Goal: Navigation & Orientation: Find specific page/section

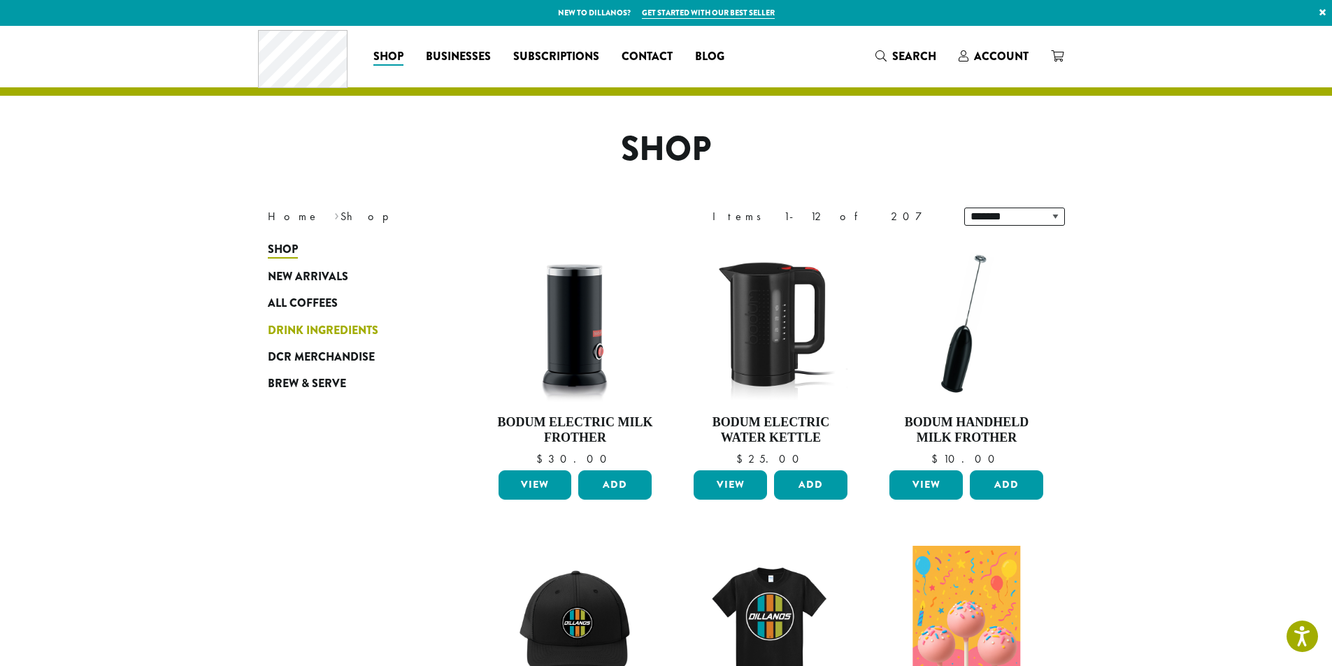
click at [340, 327] on span "Drink Ingredients" at bounding box center [323, 330] width 110 height 17
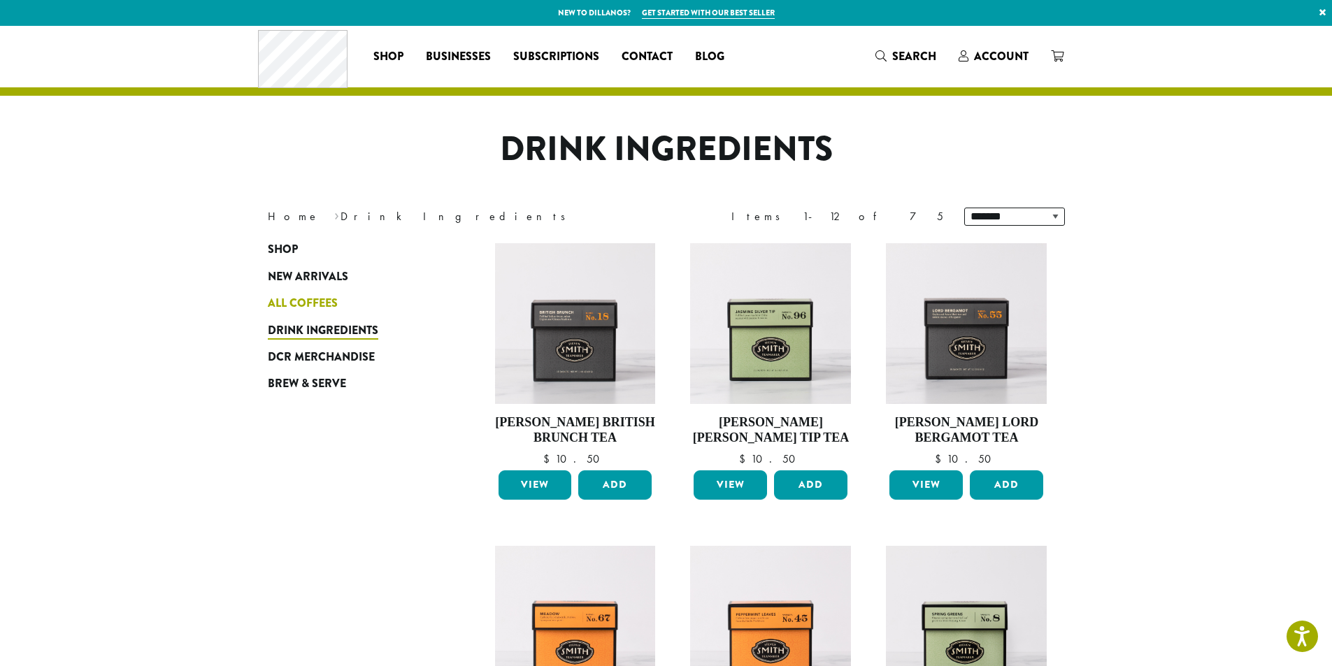
click at [301, 295] on span "All Coffees" at bounding box center [303, 303] width 70 height 17
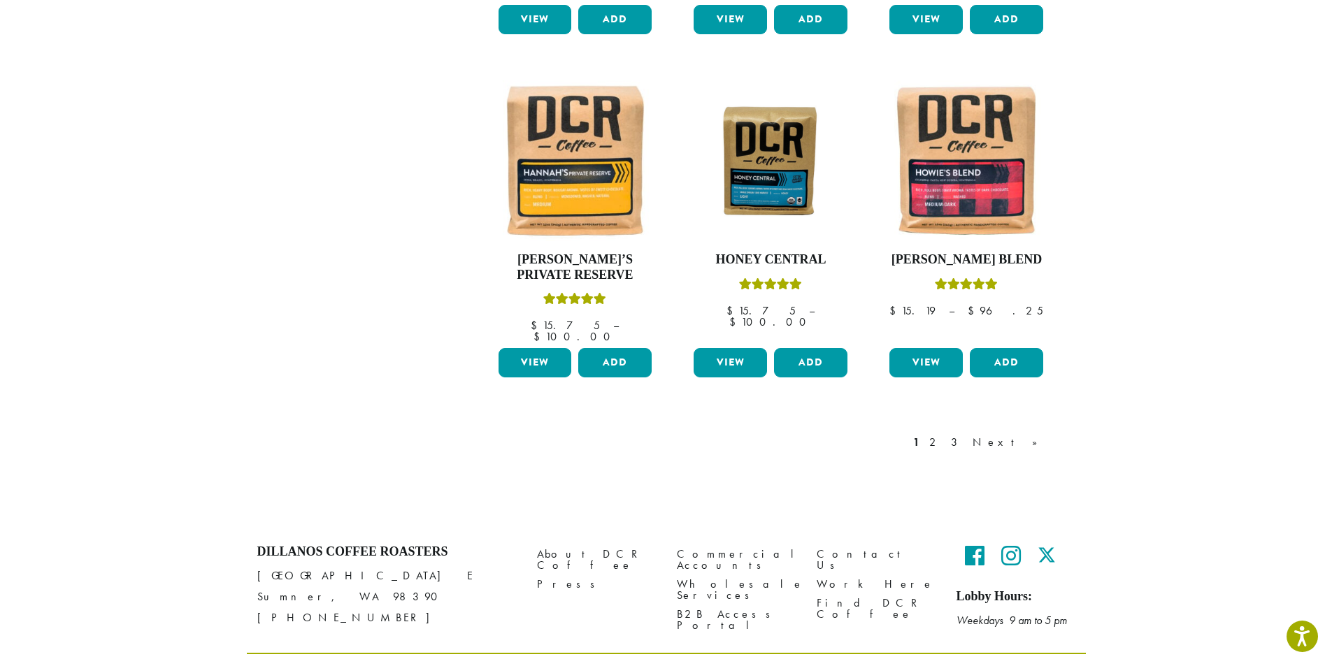
scroll to position [1139, 0]
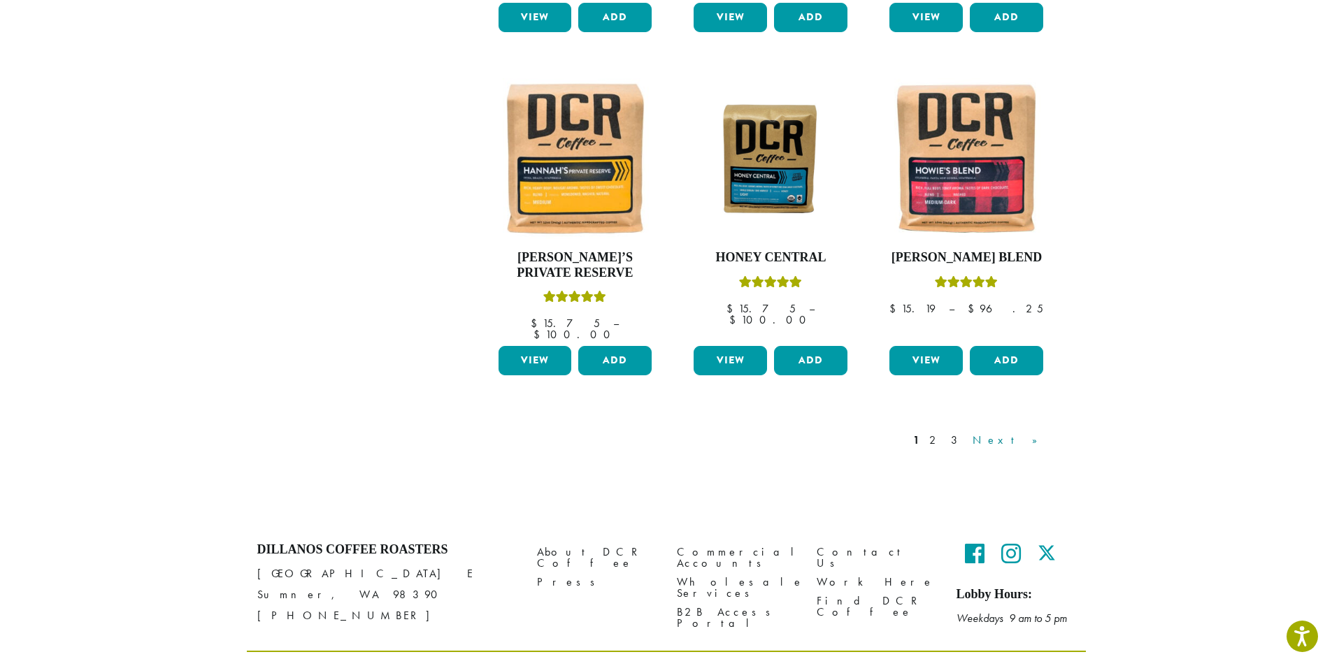
click at [1035, 432] on link "Next »" at bounding box center [1010, 440] width 80 height 17
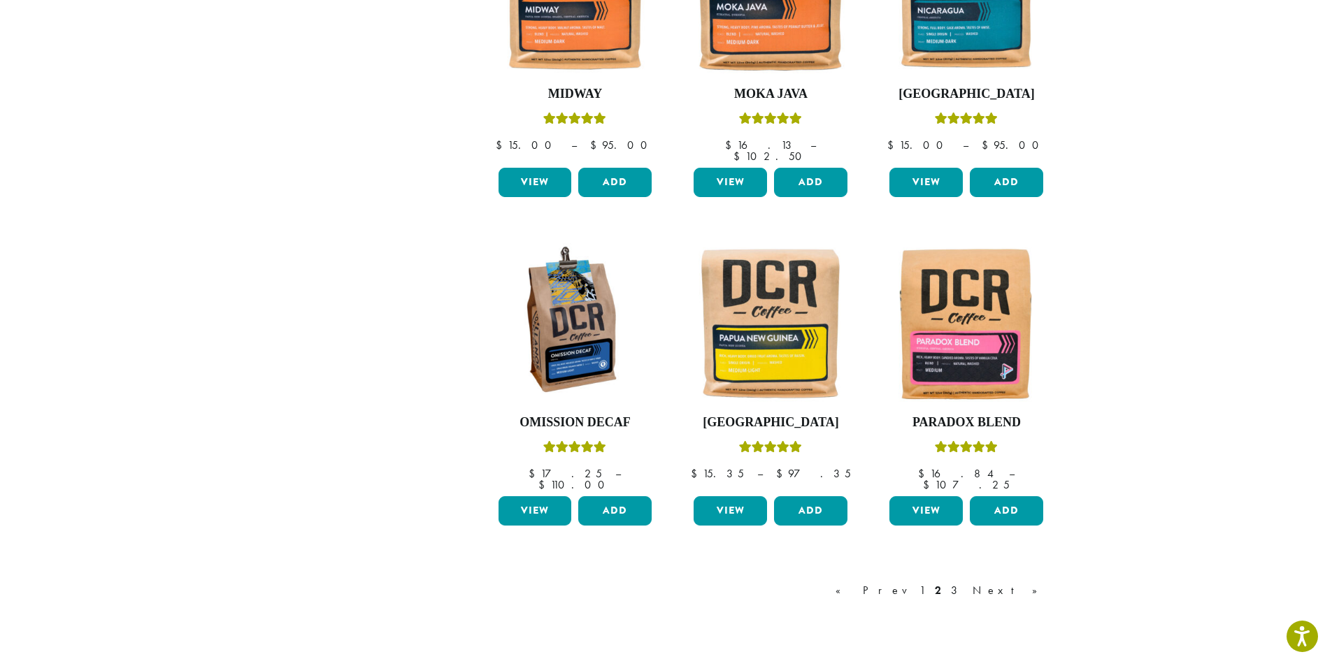
scroll to position [1065, 0]
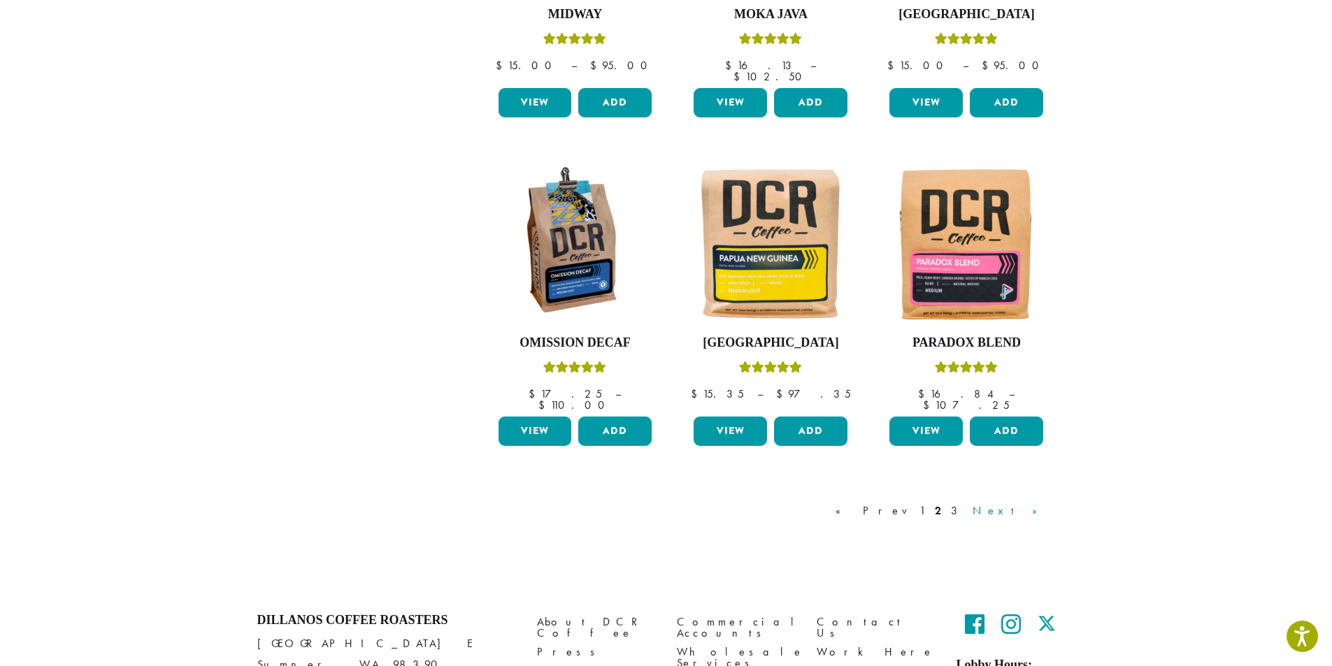
click at [1027, 503] on link "Next »" at bounding box center [1010, 511] width 80 height 17
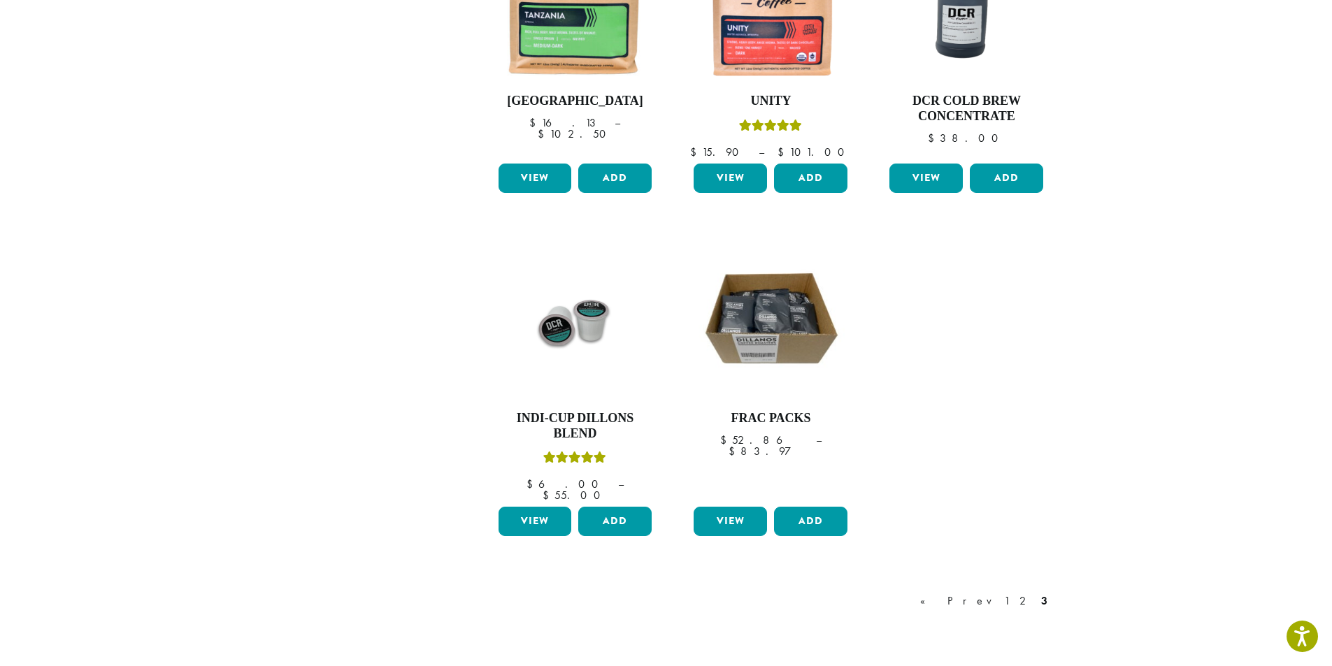
scroll to position [1139, 0]
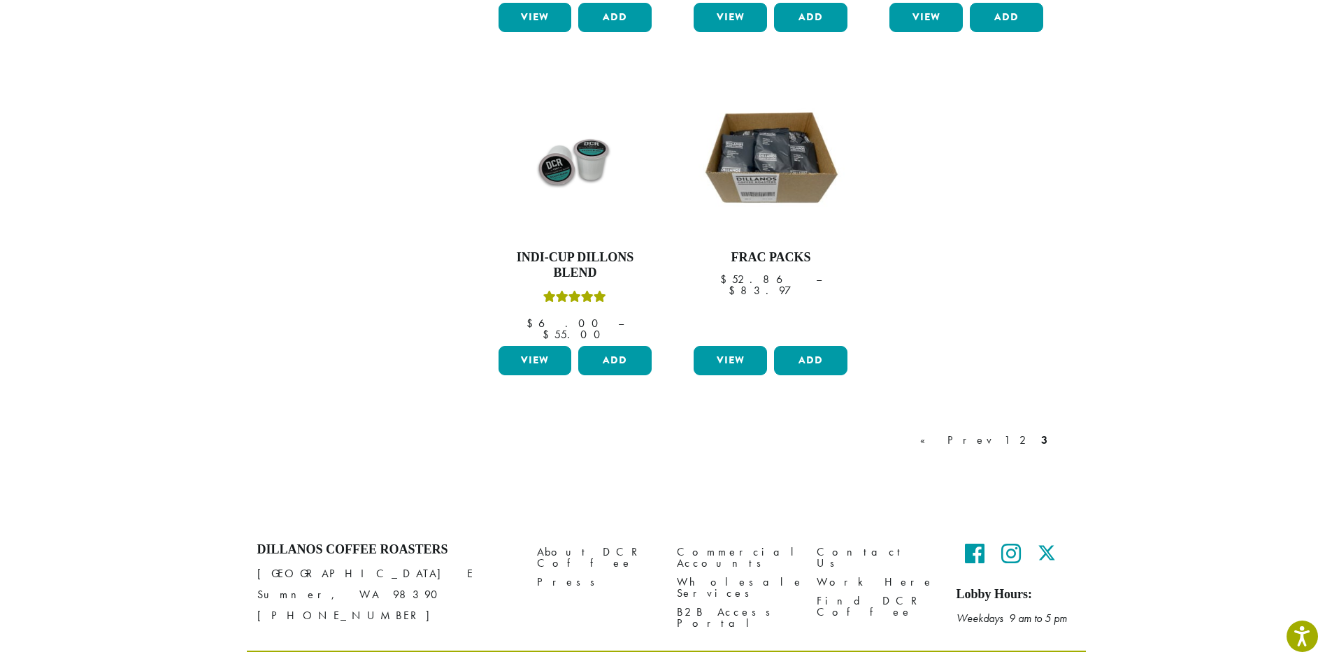
click at [1009, 432] on link "1" at bounding box center [1006, 440] width 11 height 17
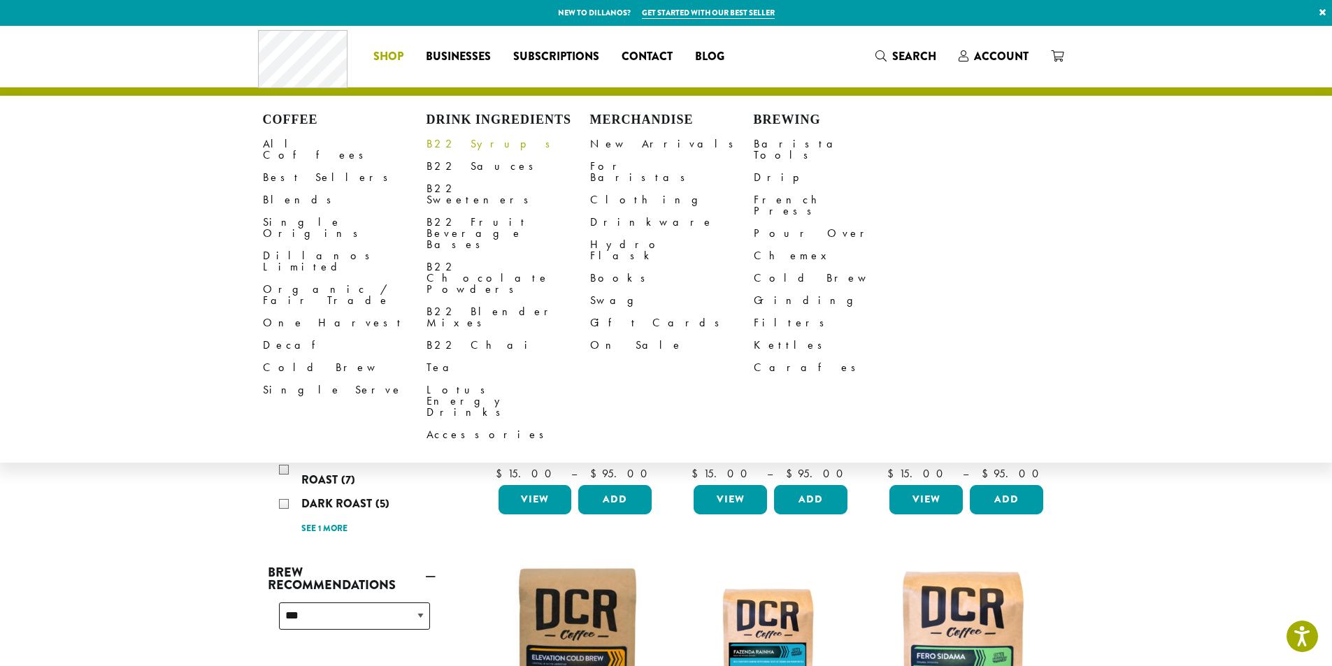
click at [470, 139] on link "B22 Syrups" at bounding box center [508, 144] width 164 height 22
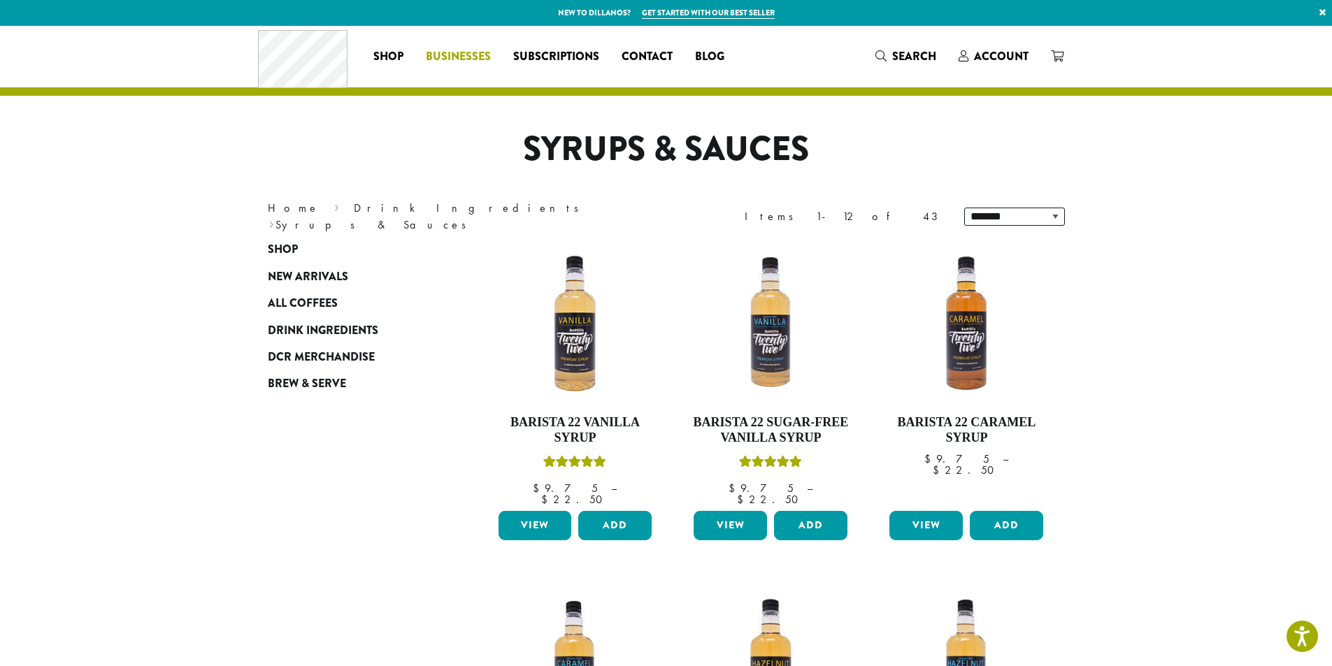
click at [454, 54] on span "Businesses" at bounding box center [458, 56] width 65 height 17
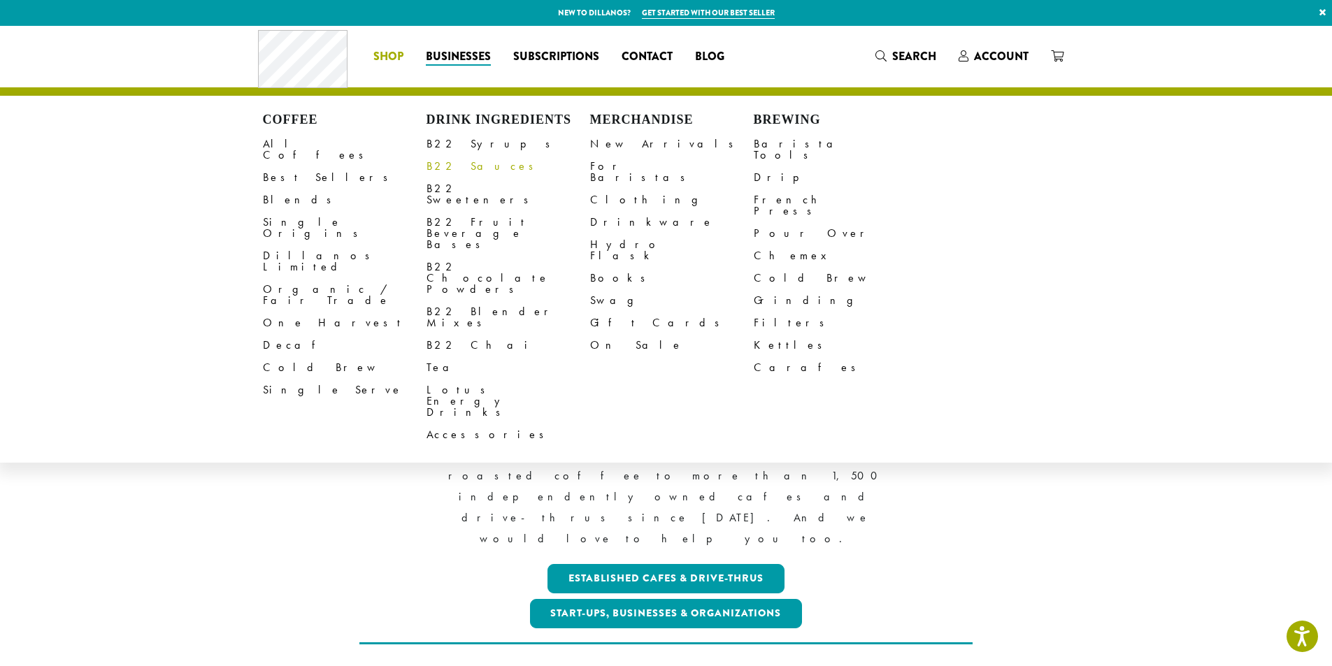
click at [443, 164] on link "B22 Sauces" at bounding box center [508, 166] width 164 height 22
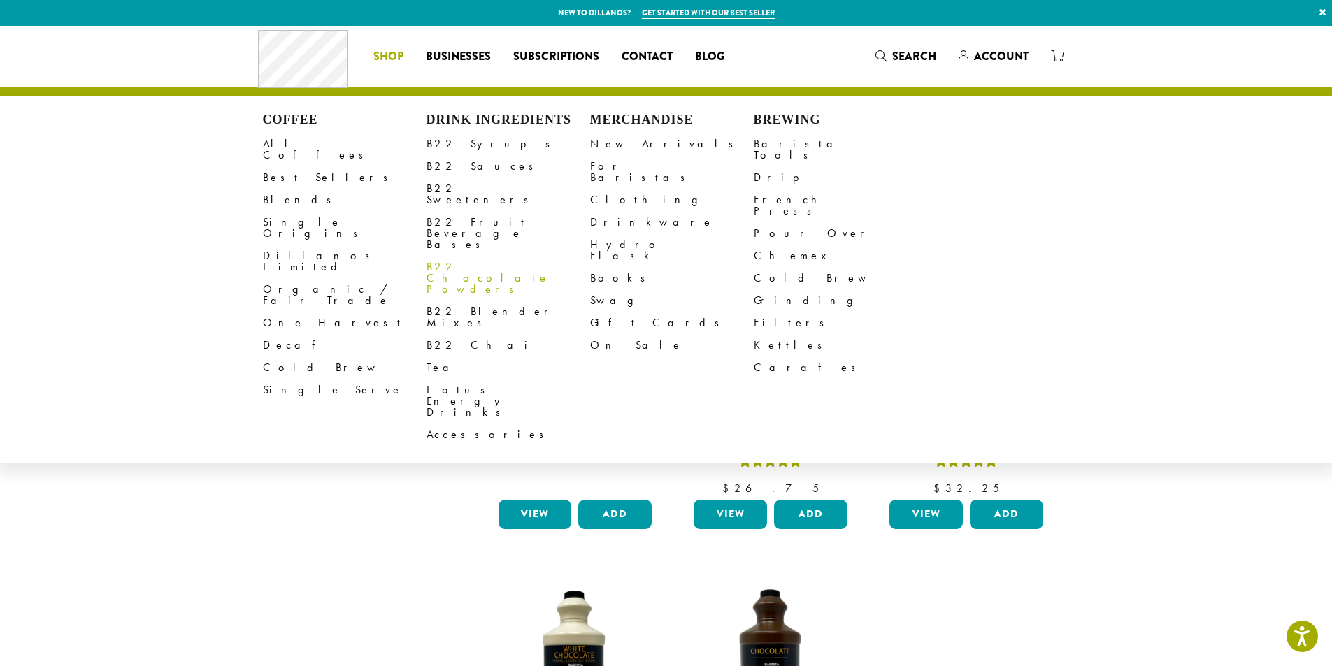
click at [485, 256] on link "B22 Chocolate Powders" at bounding box center [508, 278] width 164 height 45
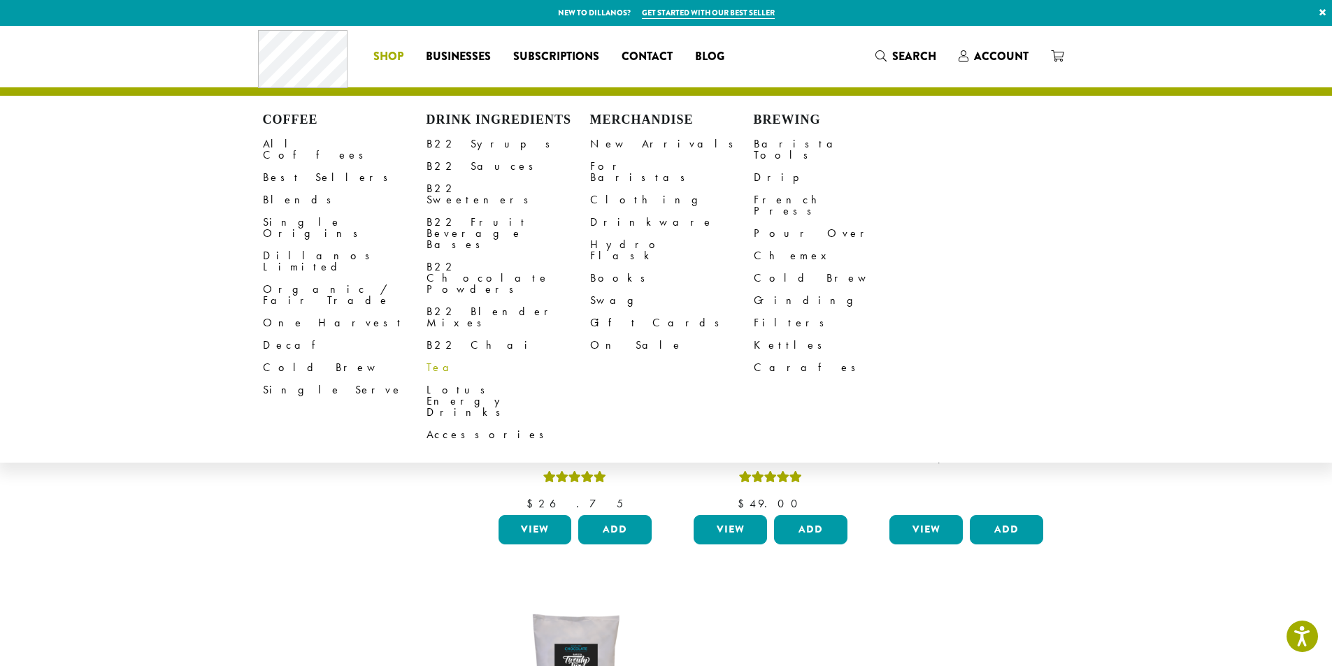
click at [431, 357] on link "Tea" at bounding box center [508, 368] width 164 height 22
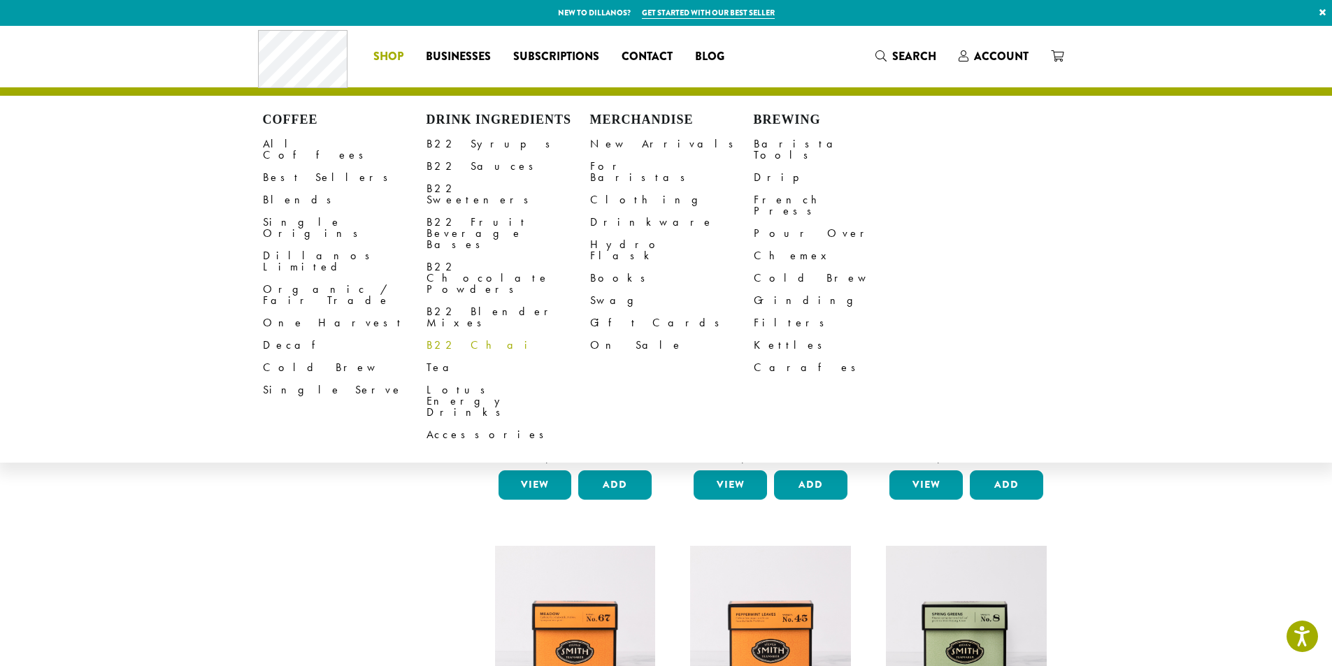
click at [459, 334] on link "B22 Chai" at bounding box center [508, 345] width 164 height 22
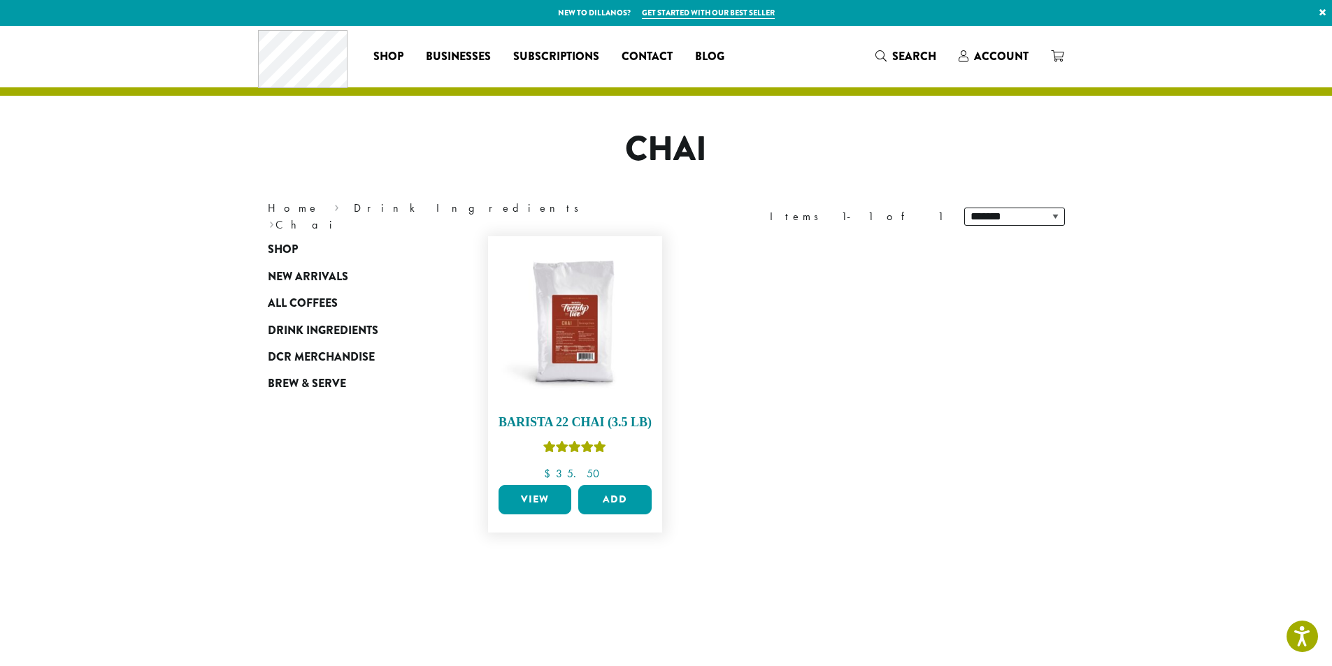
click at [574, 322] on img at bounding box center [574, 323] width 161 height 161
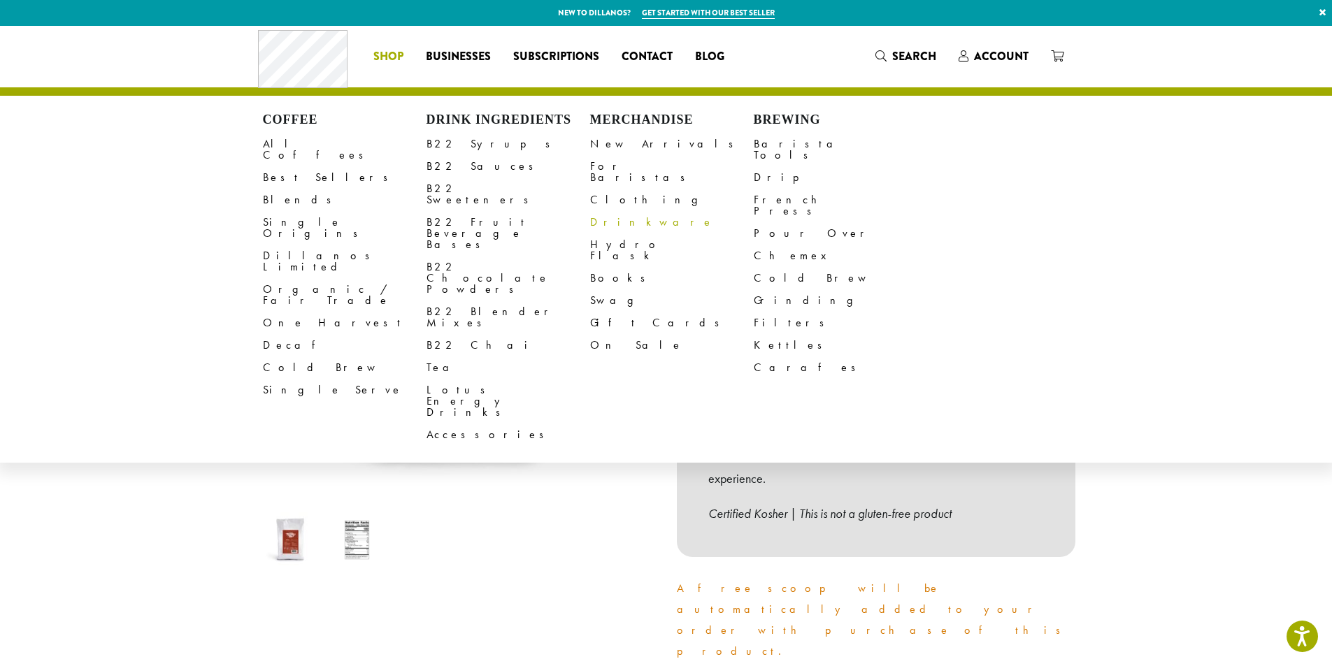
click at [618, 211] on link "Drinkware" at bounding box center [672, 222] width 164 height 22
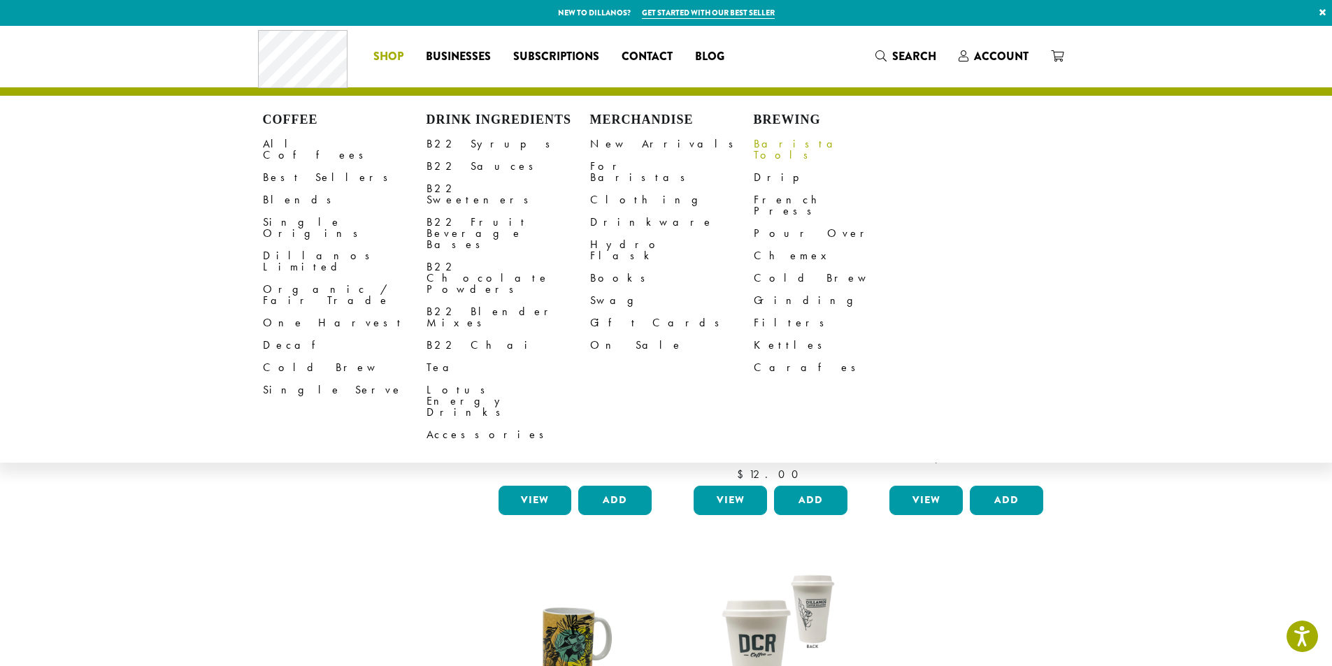
click at [777, 146] on link "Barista Tools" at bounding box center [836, 150] width 164 height 34
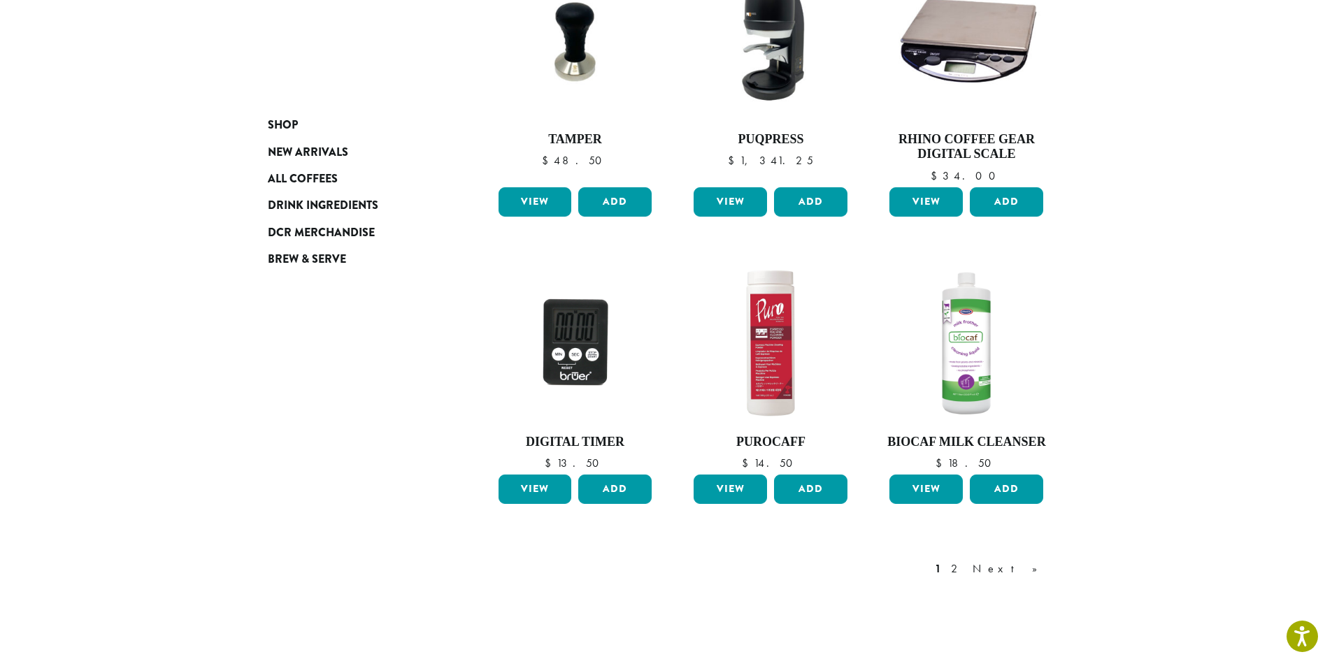
scroll to position [1081, 0]
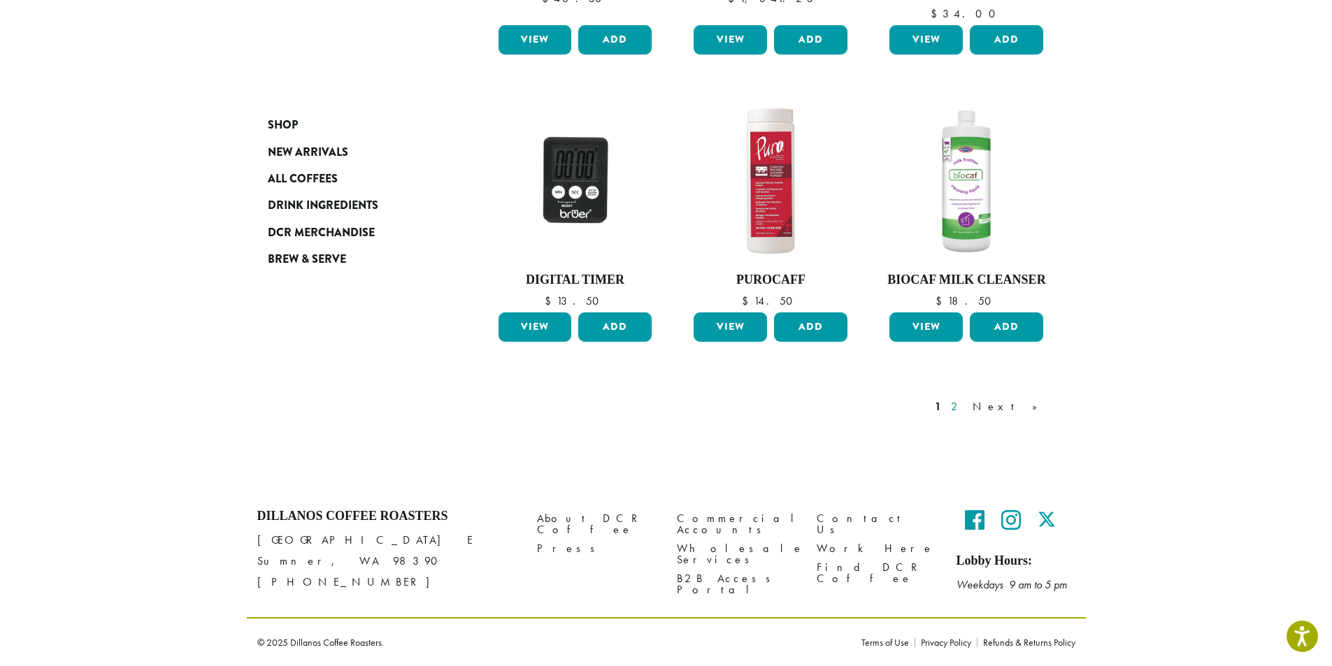
click at [965, 405] on link "2" at bounding box center [956, 406] width 17 height 17
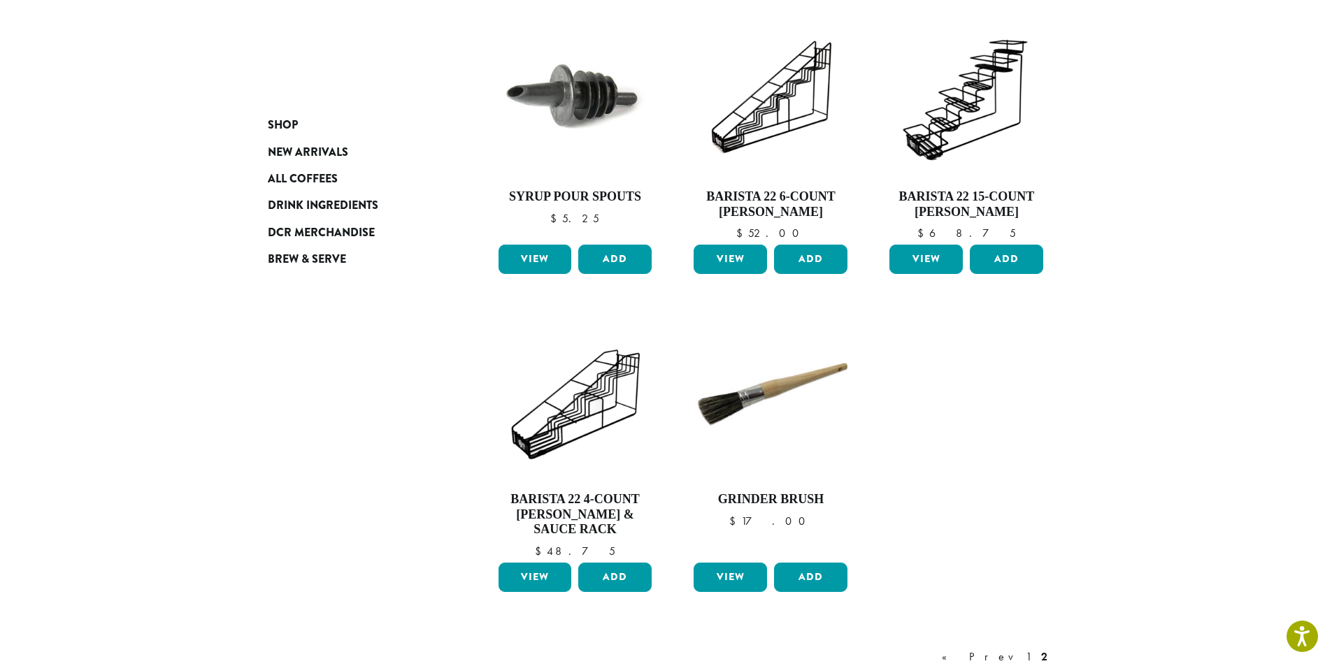
scroll to position [995, 0]
